Goal: Navigation & Orientation: Understand site structure

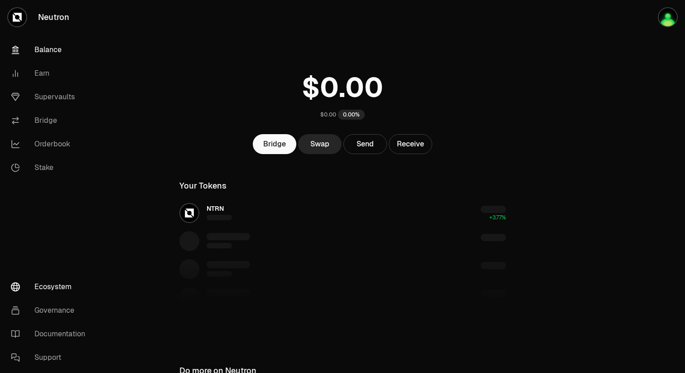
click at [59, 289] on link "Ecosystem" at bounding box center [51, 287] width 94 height 24
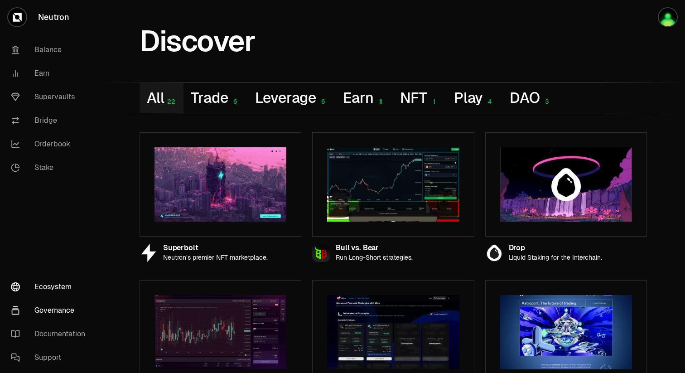
click at [58, 311] on link "Governance" at bounding box center [51, 310] width 94 height 24
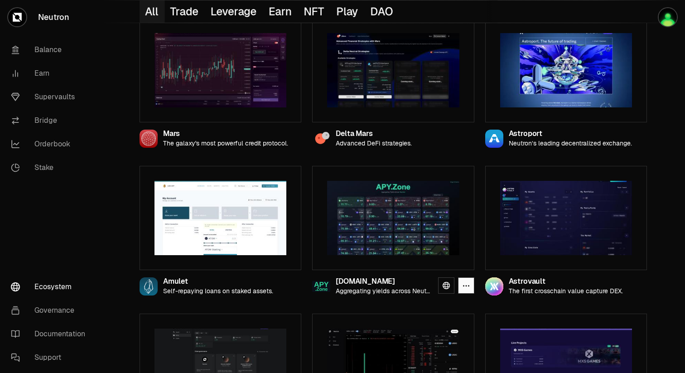
scroll to position [266, 0]
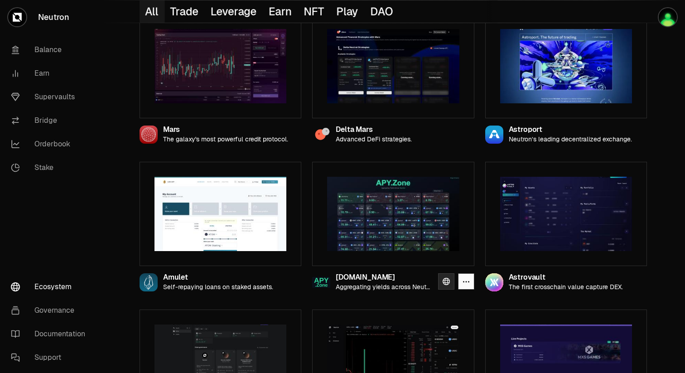
click at [449, 282] on icon at bounding box center [446, 281] width 7 height 7
click at [44, 91] on link "Supervaults" at bounding box center [51, 97] width 94 height 24
click at [43, 99] on link "Supervaults" at bounding box center [51, 97] width 94 height 24
click at [58, 96] on link "Supervaults" at bounding box center [51, 97] width 94 height 24
